Goal: Check status: Check status

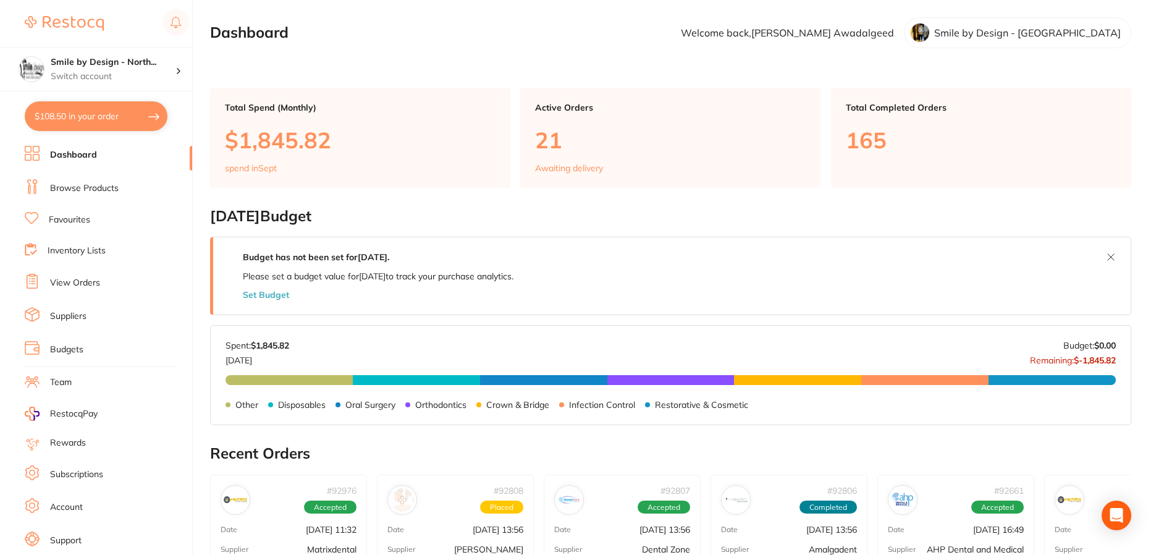
click at [90, 247] on link "Inventory Lists" at bounding box center [77, 251] width 58 height 12
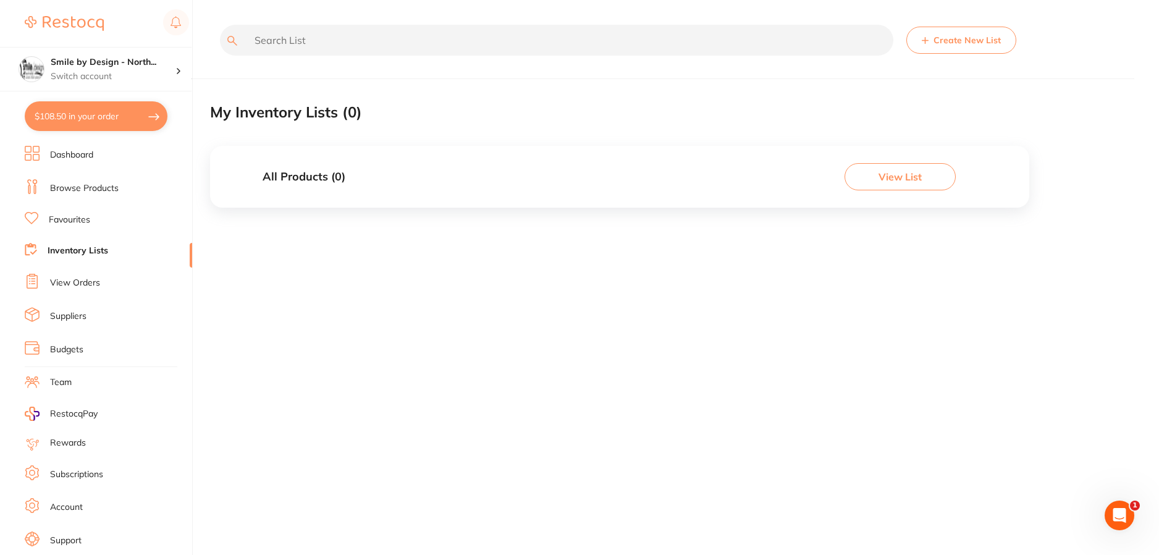
click at [80, 281] on link "View Orders" at bounding box center [75, 283] width 50 height 12
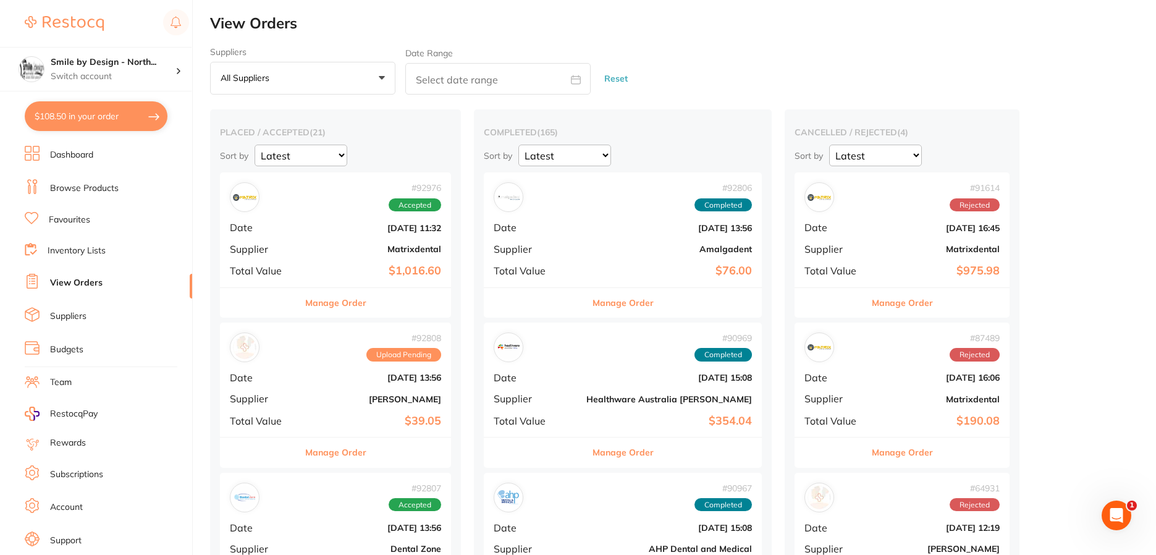
click at [358, 259] on div "# 92976 Accepted Date [DATE] 11:32 Supplier Matrixdental Total Value $1,016.60" at bounding box center [335, 229] width 231 height 114
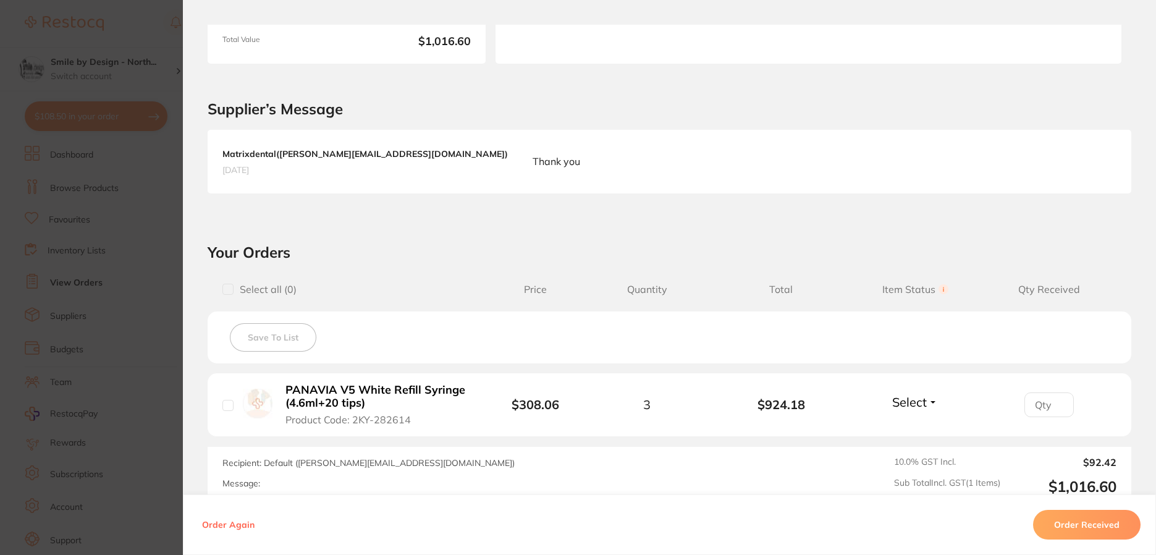
scroll to position [350, 0]
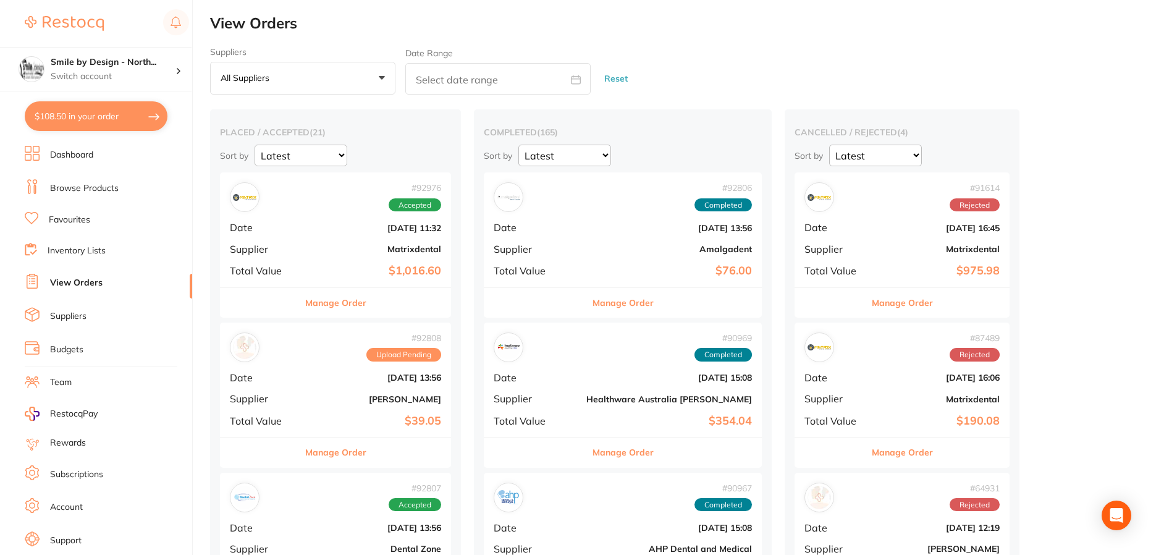
click at [330, 392] on div "# 92808 Upload Pending Date [DATE] 13:56 Supplier [PERSON_NAME] Total Value $39…" at bounding box center [335, 380] width 231 height 114
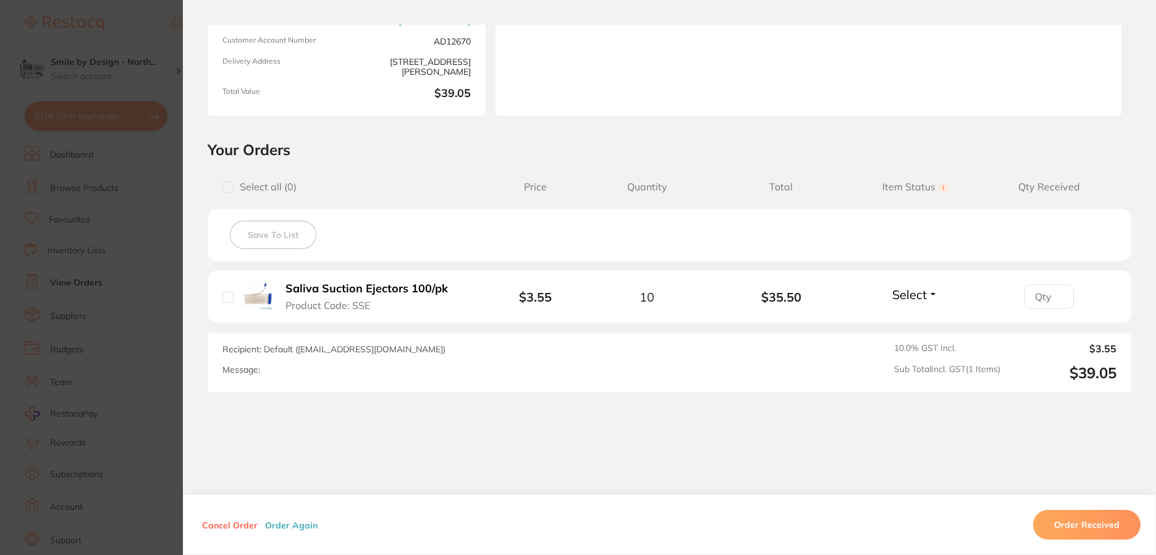
scroll to position [184, 0]
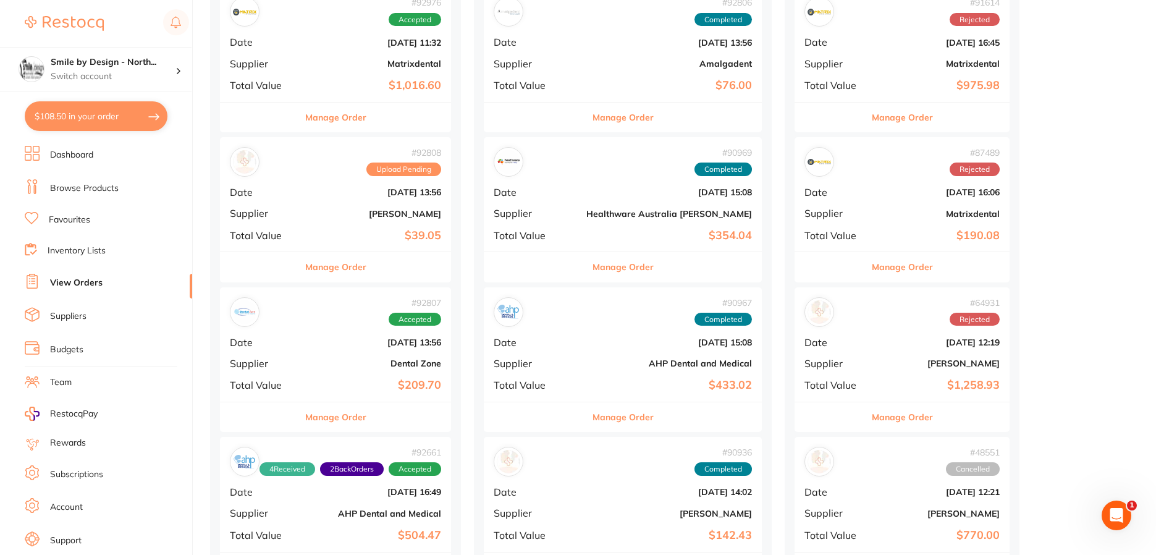
click at [355, 358] on b "Dental Zone" at bounding box center [374, 363] width 134 height 10
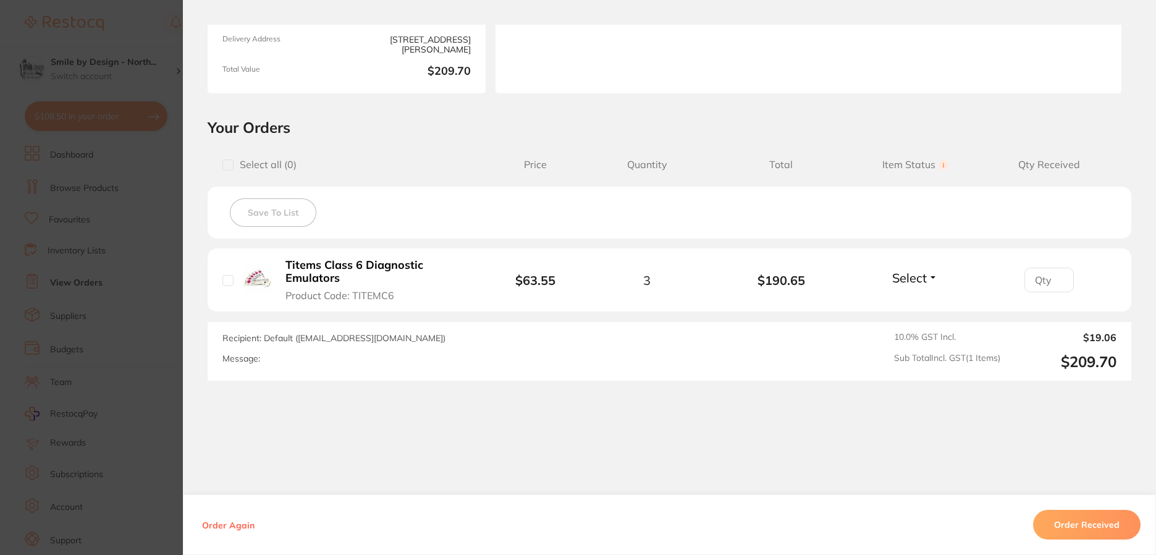
scroll to position [195, 0]
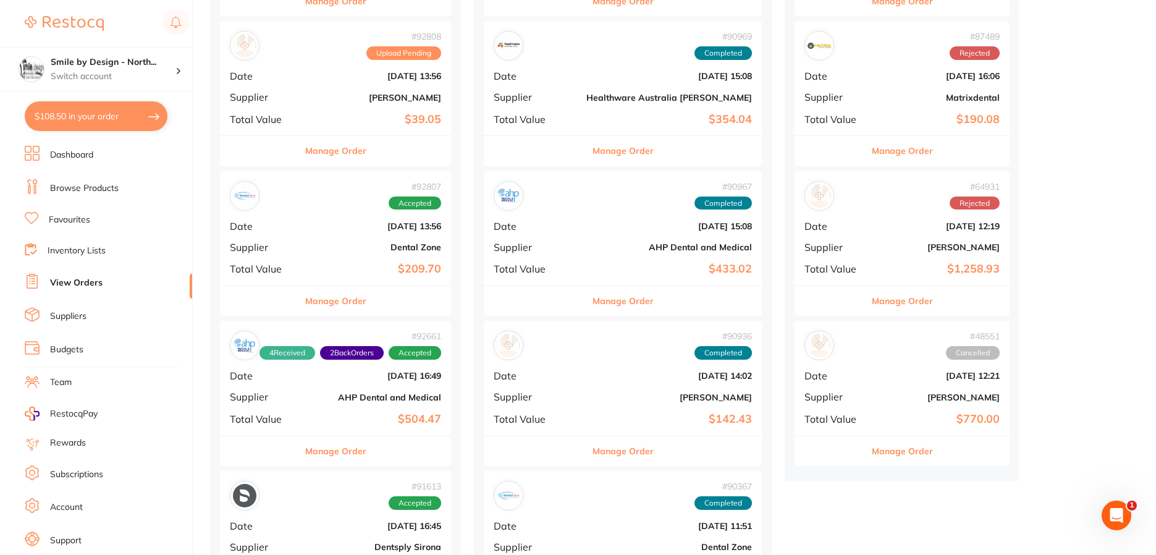
scroll to position [309, 0]
